Goal: Navigation & Orientation: Find specific page/section

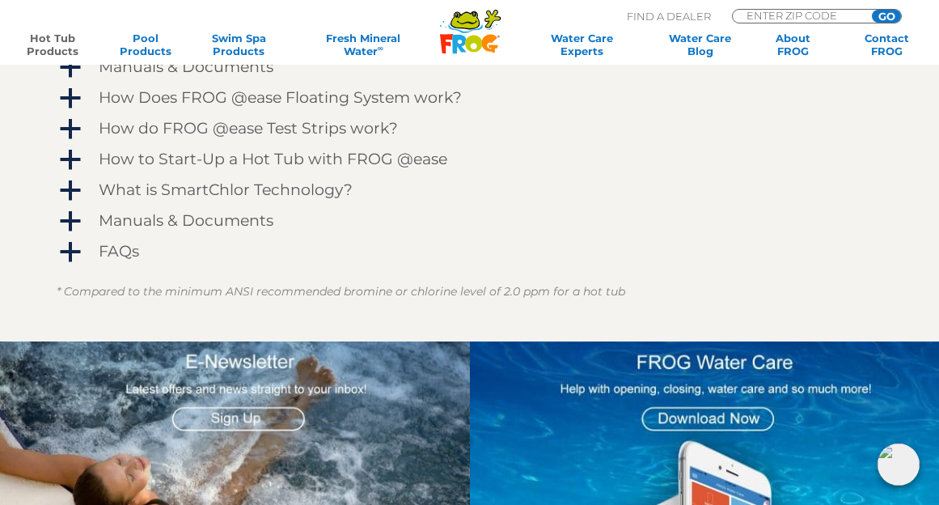
scroll to position [1456, 0]
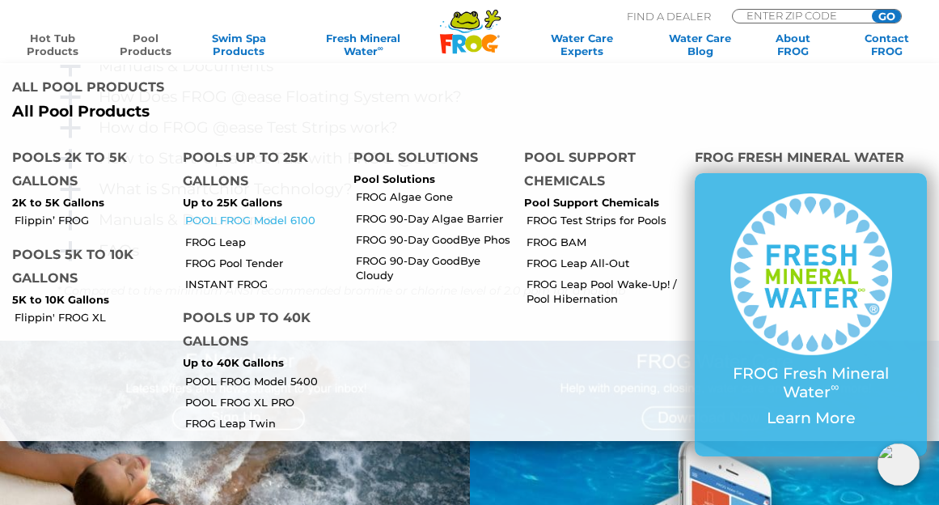
click at [229, 213] on link "POOL FROG Model 6100" at bounding box center [263, 220] width 156 height 15
click at [222, 235] on link "FROG Leap" at bounding box center [263, 242] width 156 height 15
click at [239, 42] on link "Swim Spa Products" at bounding box center [239, 45] width 73 height 26
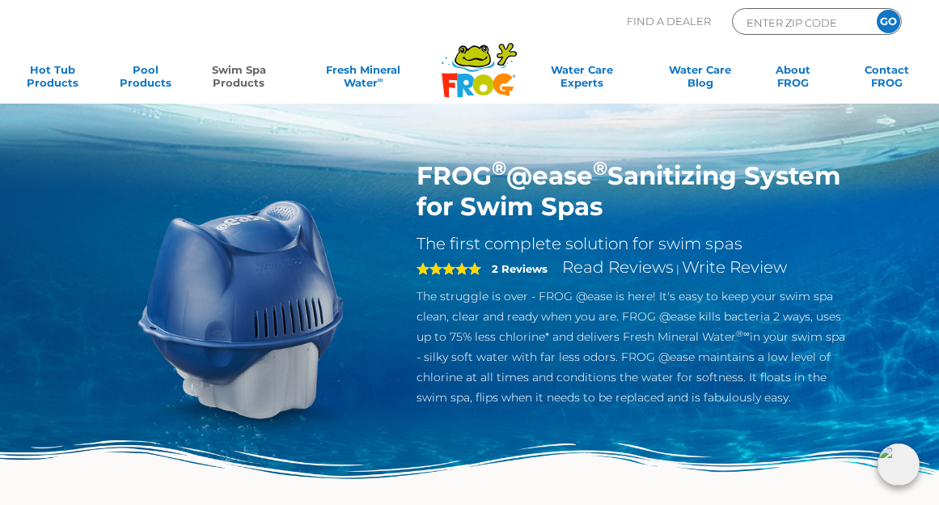
click at [342, 277] on img at bounding box center [243, 310] width 300 height 300
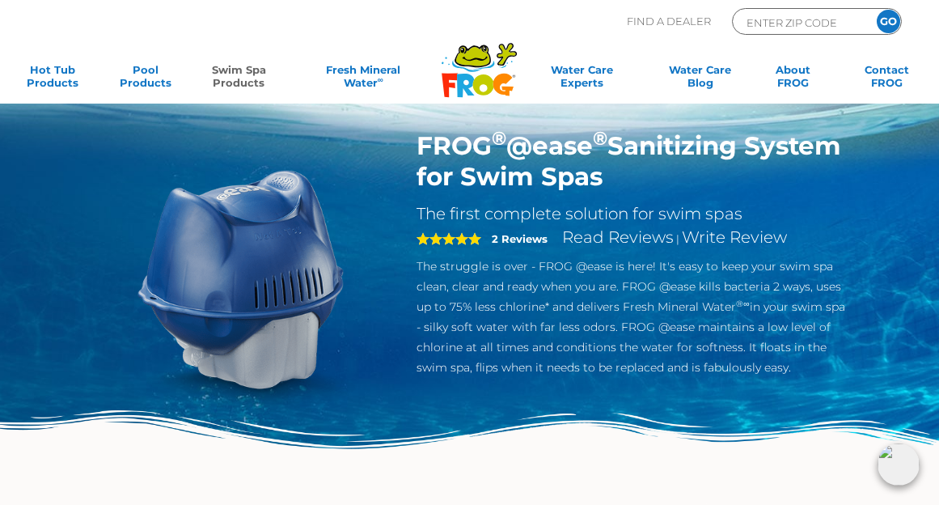
scroll to position [39, 0]
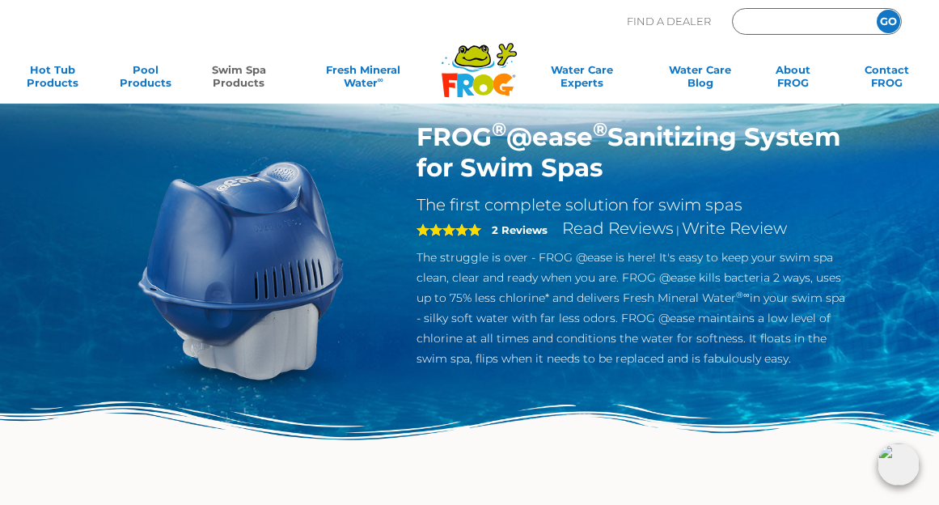
click at [802, 23] on input "Zip Code Form" at bounding box center [799, 22] width 109 height 19
type input "55108"
click at [888, 21] on input "GO" at bounding box center [888, 21] width 23 height 23
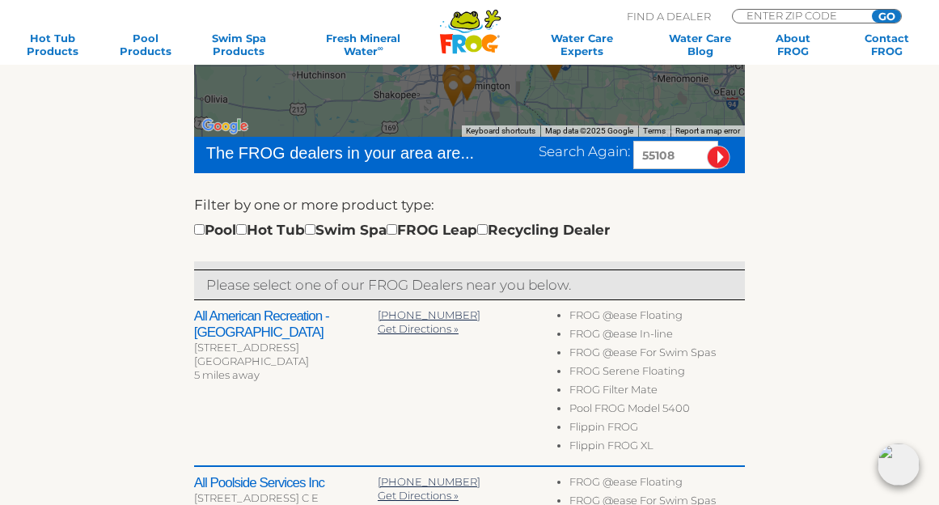
scroll to position [382, 0]
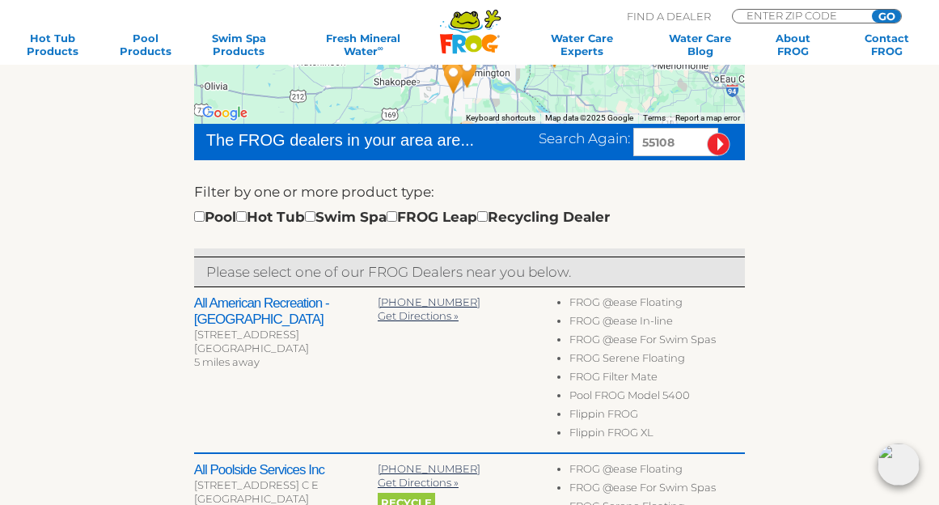
click at [315, 219] on input "checkbox" at bounding box center [310, 216] width 11 height 11
checkbox input "true"
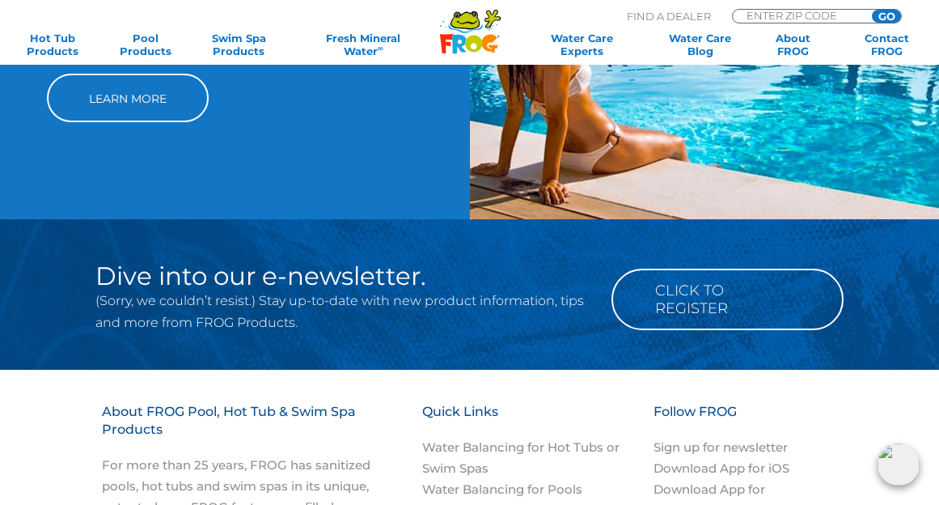
scroll to position [1531, 0]
